Goal: Information Seeking & Learning: Learn about a topic

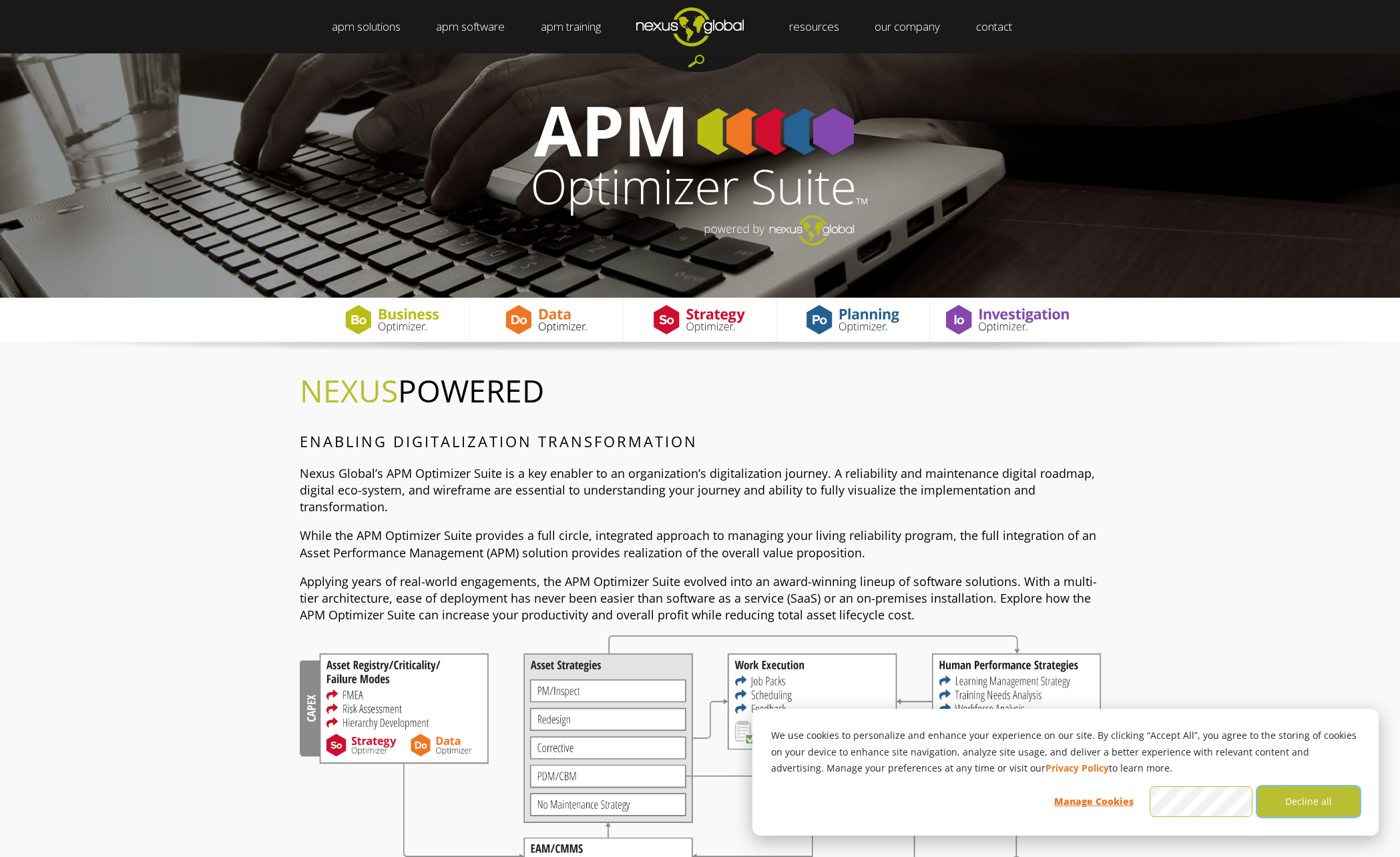
click at [1289, 808] on button "Decline all" at bounding box center [1309, 801] width 103 height 31
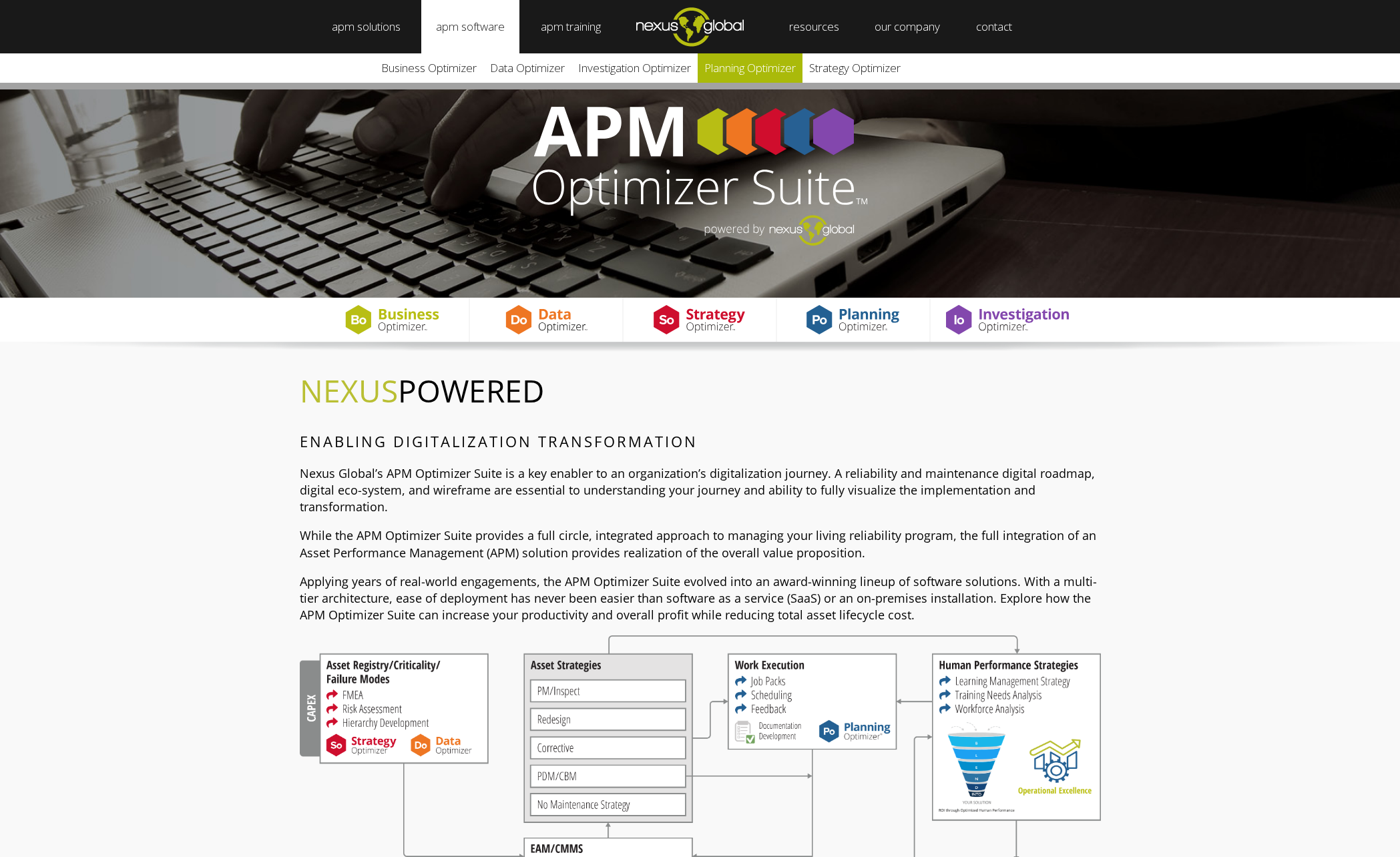
click at [747, 67] on link "Planning Optimizer" at bounding box center [750, 67] width 105 height 29
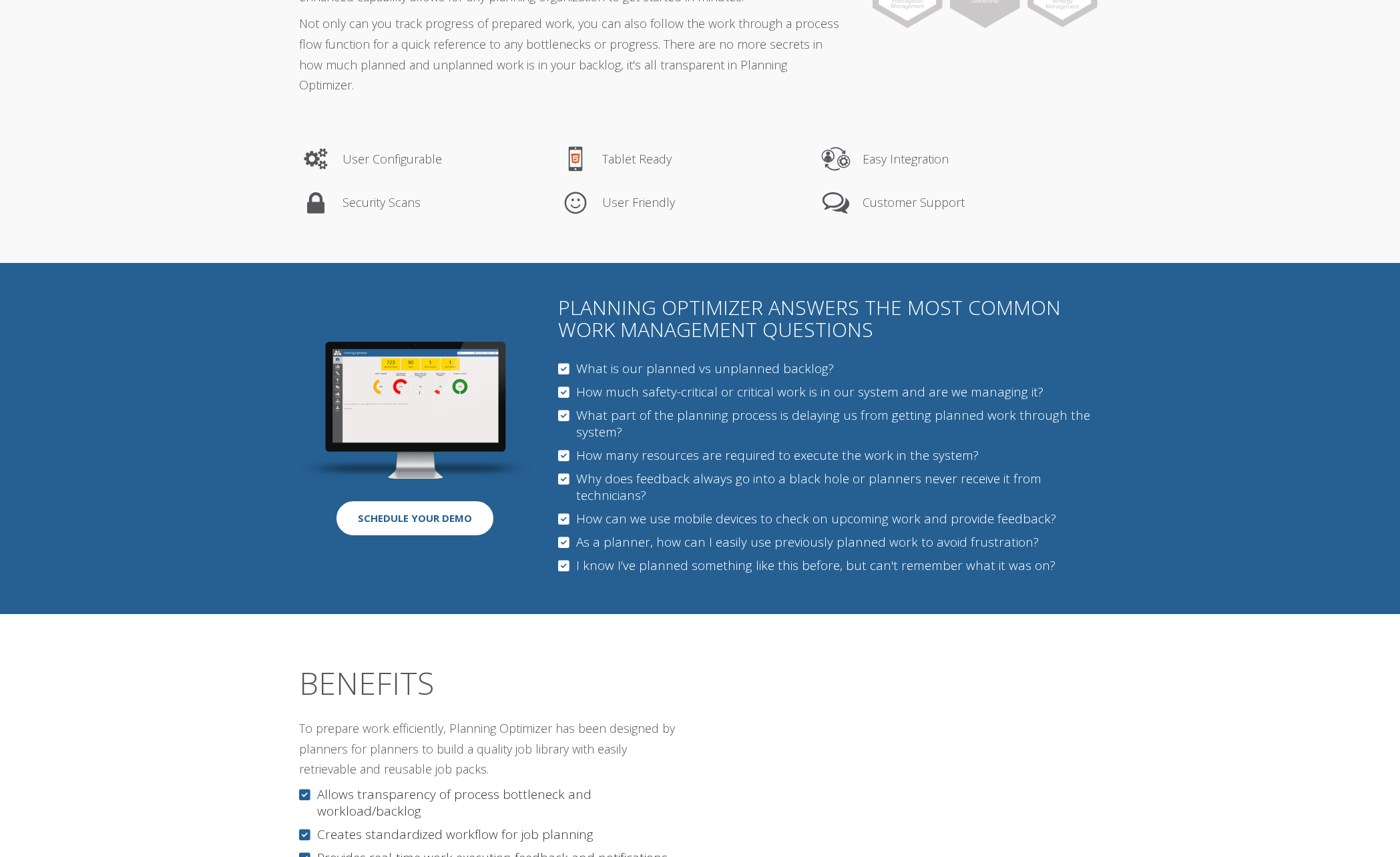
scroll to position [267, 0]
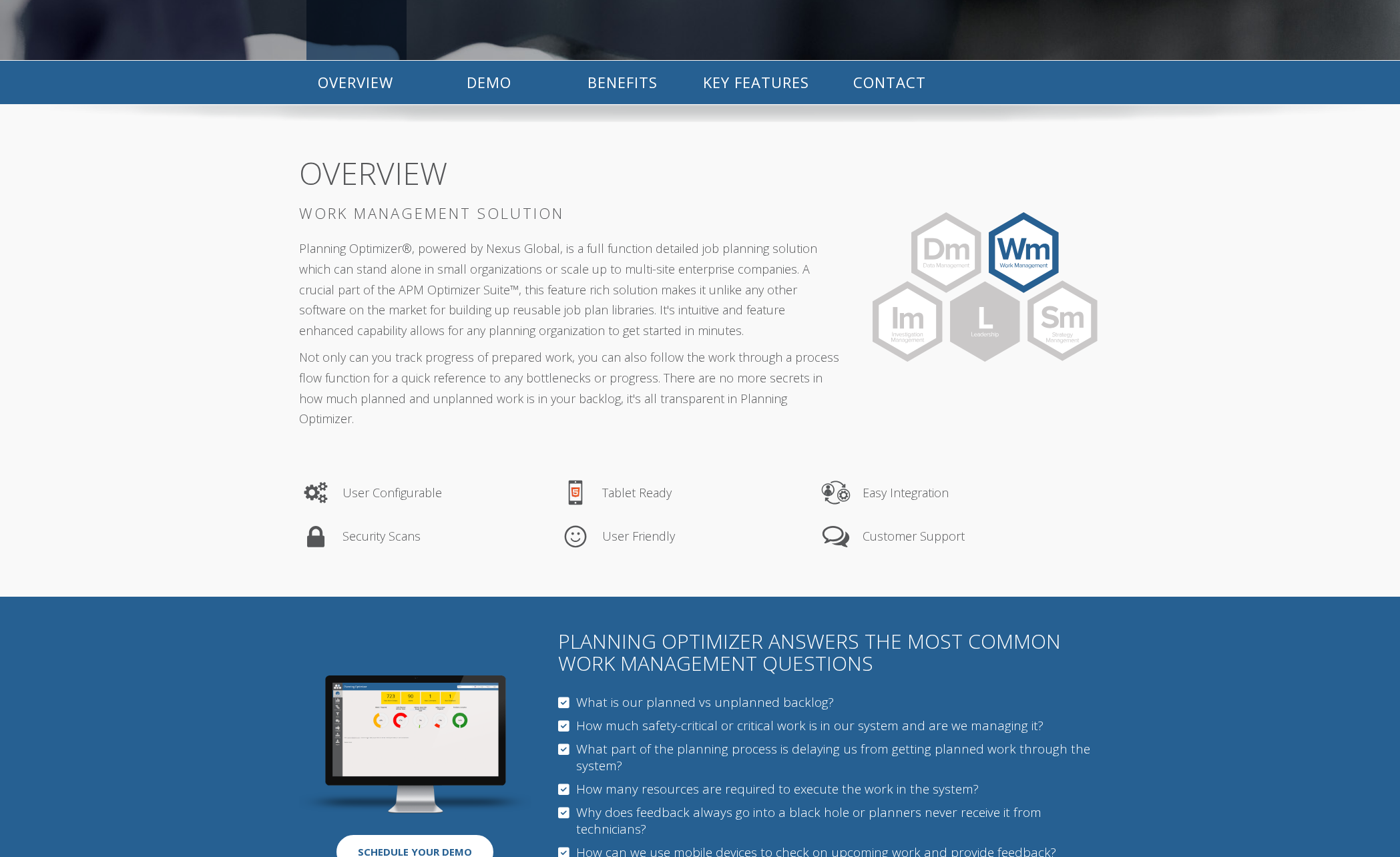
click at [358, 676] on img at bounding box center [416, 745] width 233 height 139
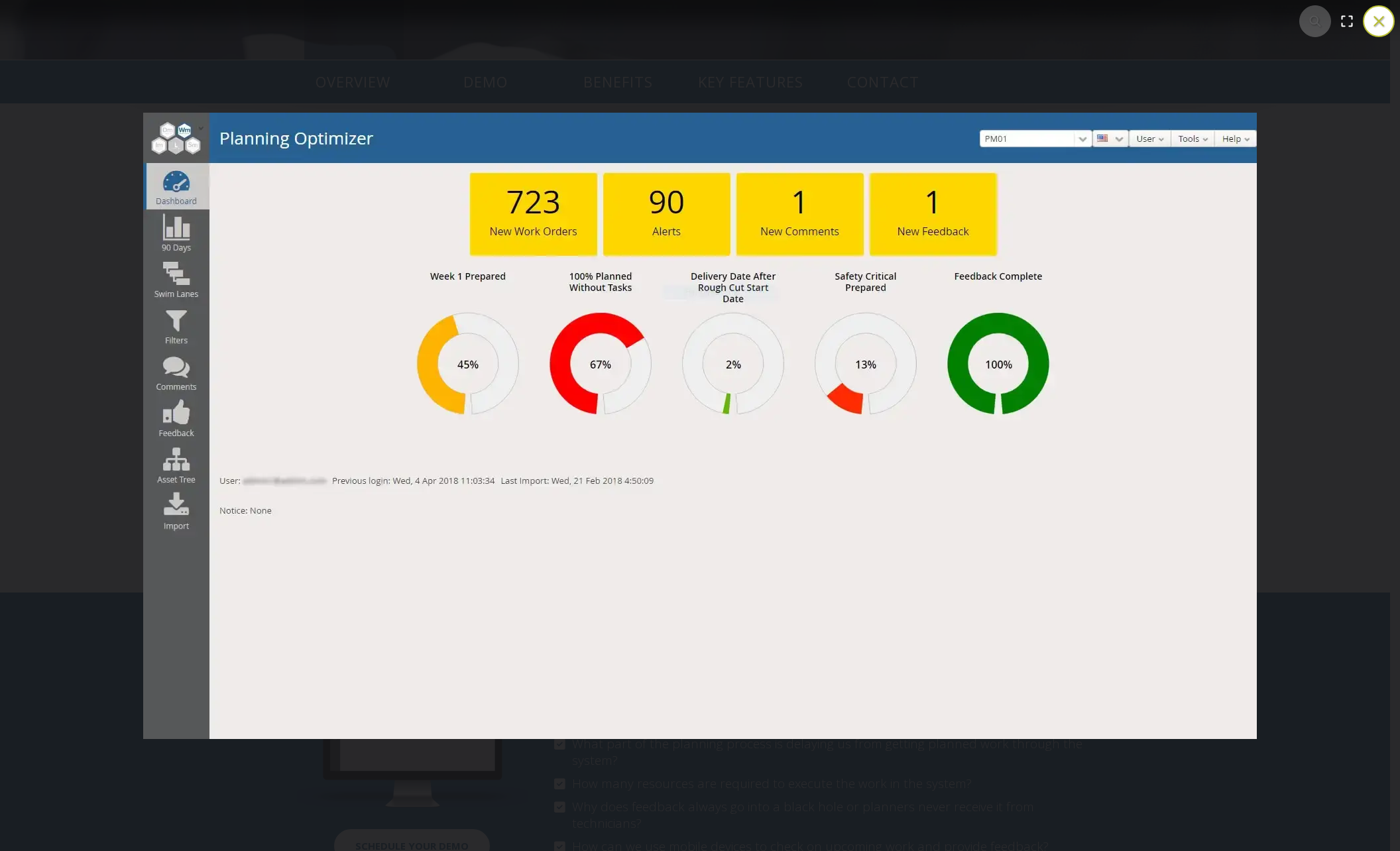
click at [1379, 32] on button "You can close this modal content with the ESC key" at bounding box center [1379, 21] width 32 height 32
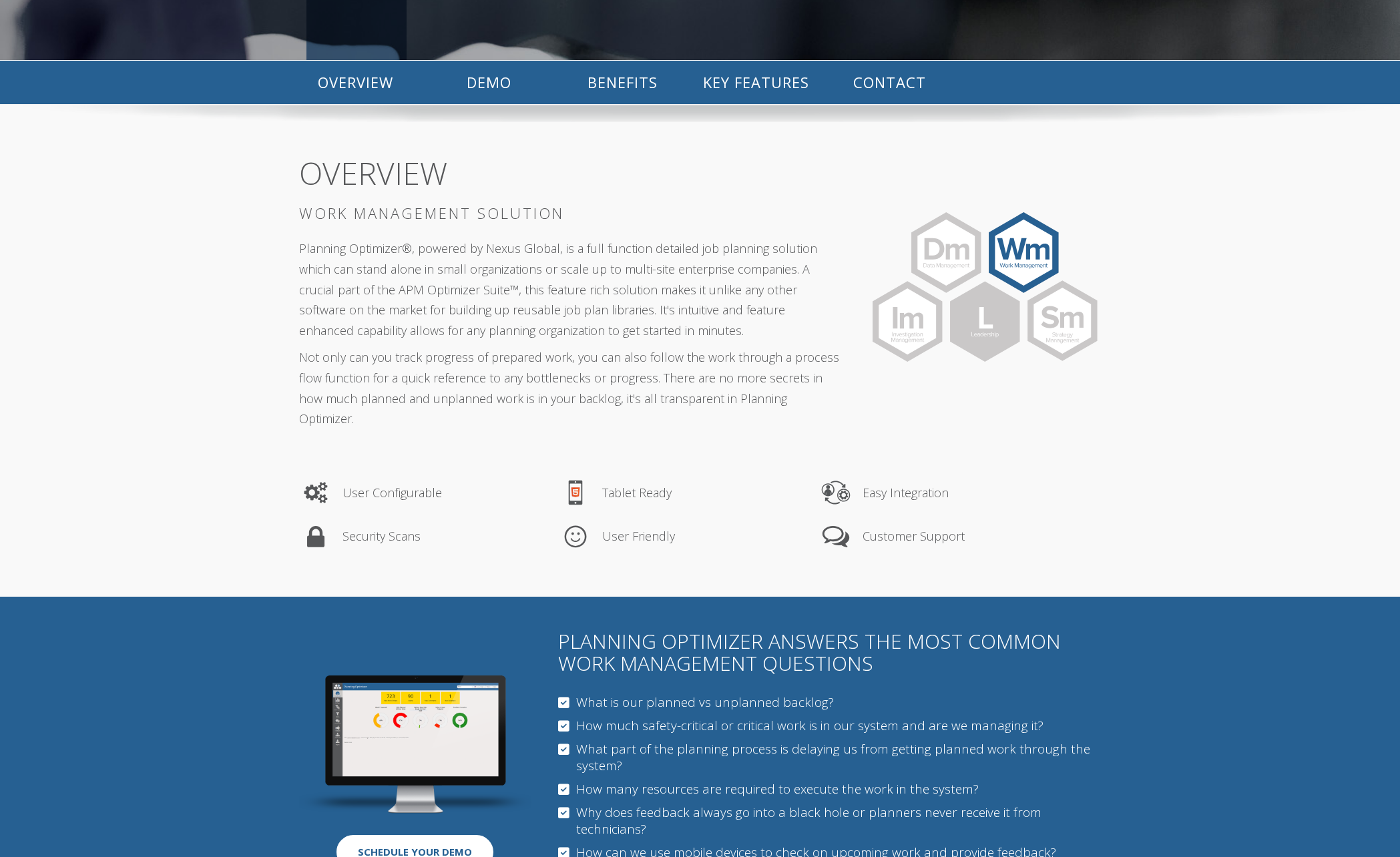
click at [1210, 302] on section "OVERVIEW WORK MANAGEMENT SOLUTION Planning Optimizer®, powered by Nexus Global,…" at bounding box center [700, 288] width 1400 height 293
